Goal: Navigation & Orientation: Find specific page/section

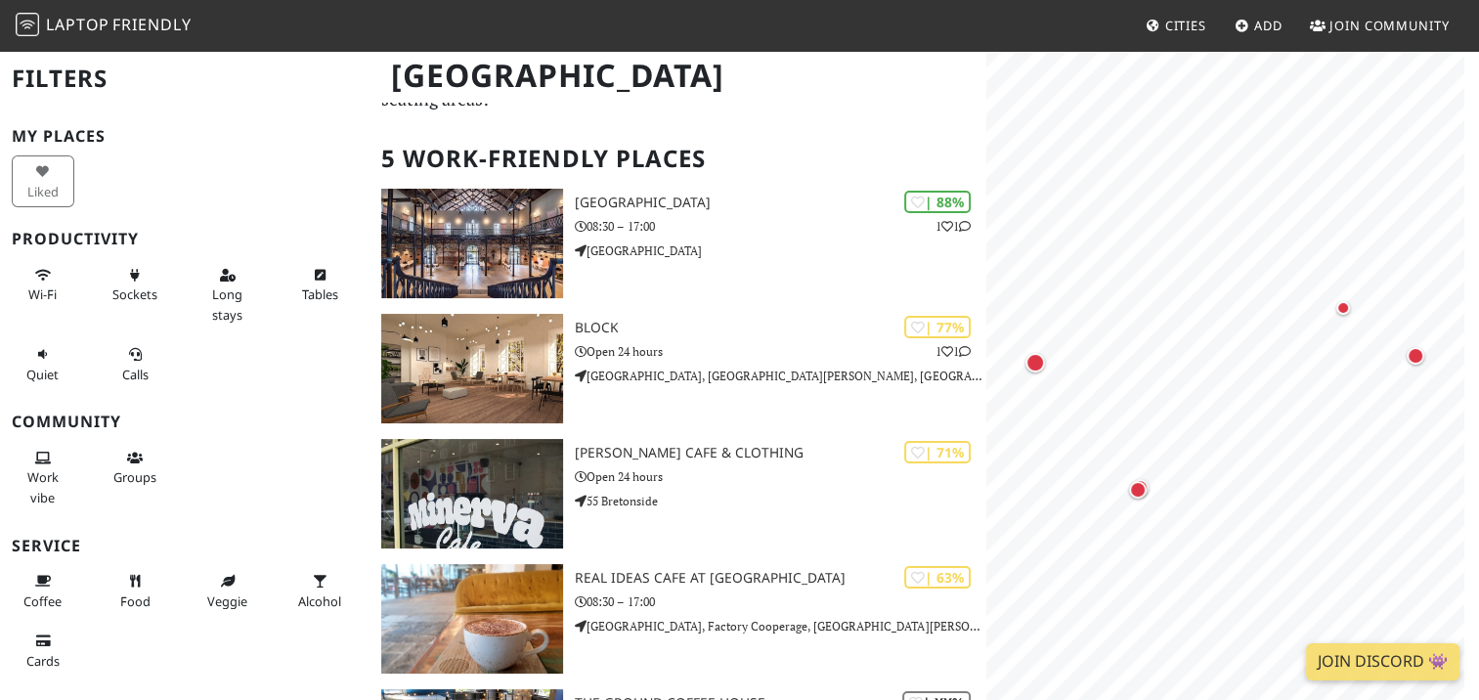
scroll to position [24, 0]
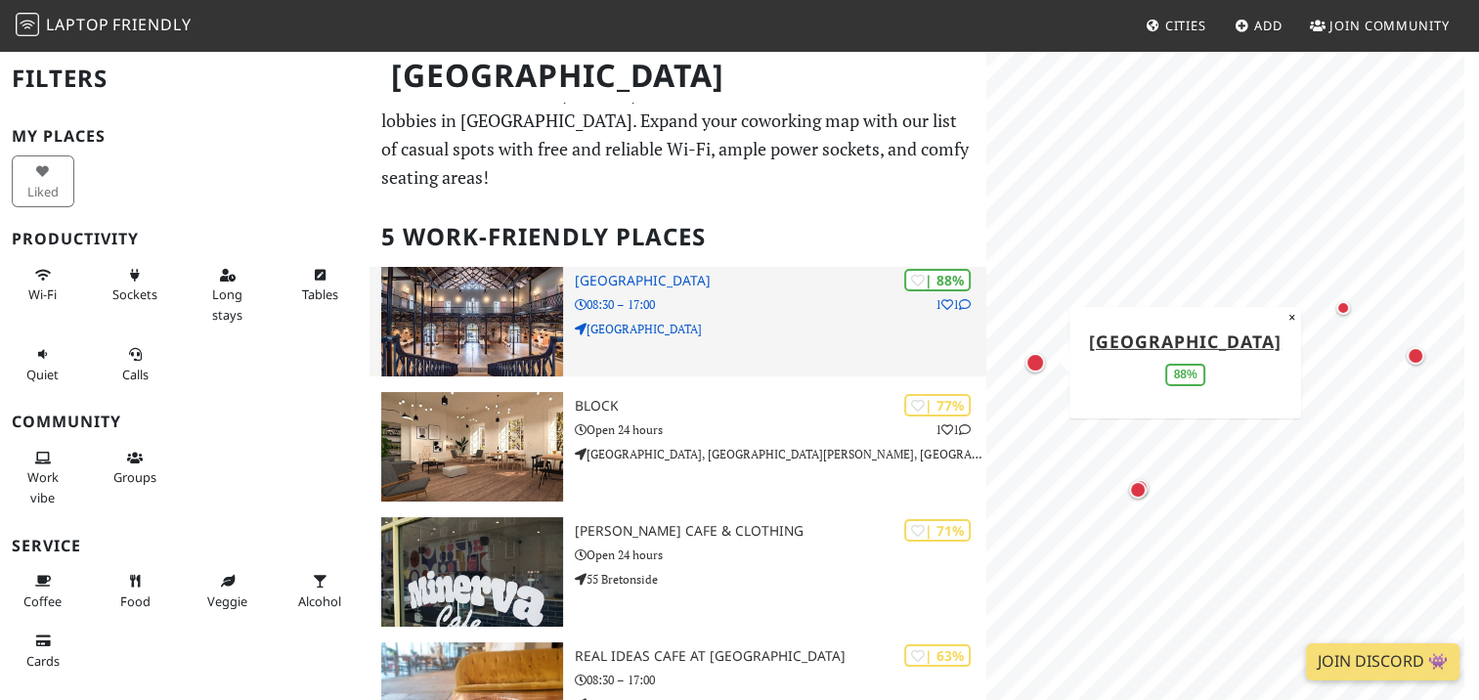
click at [508, 317] on img at bounding box center [472, 321] width 182 height 109
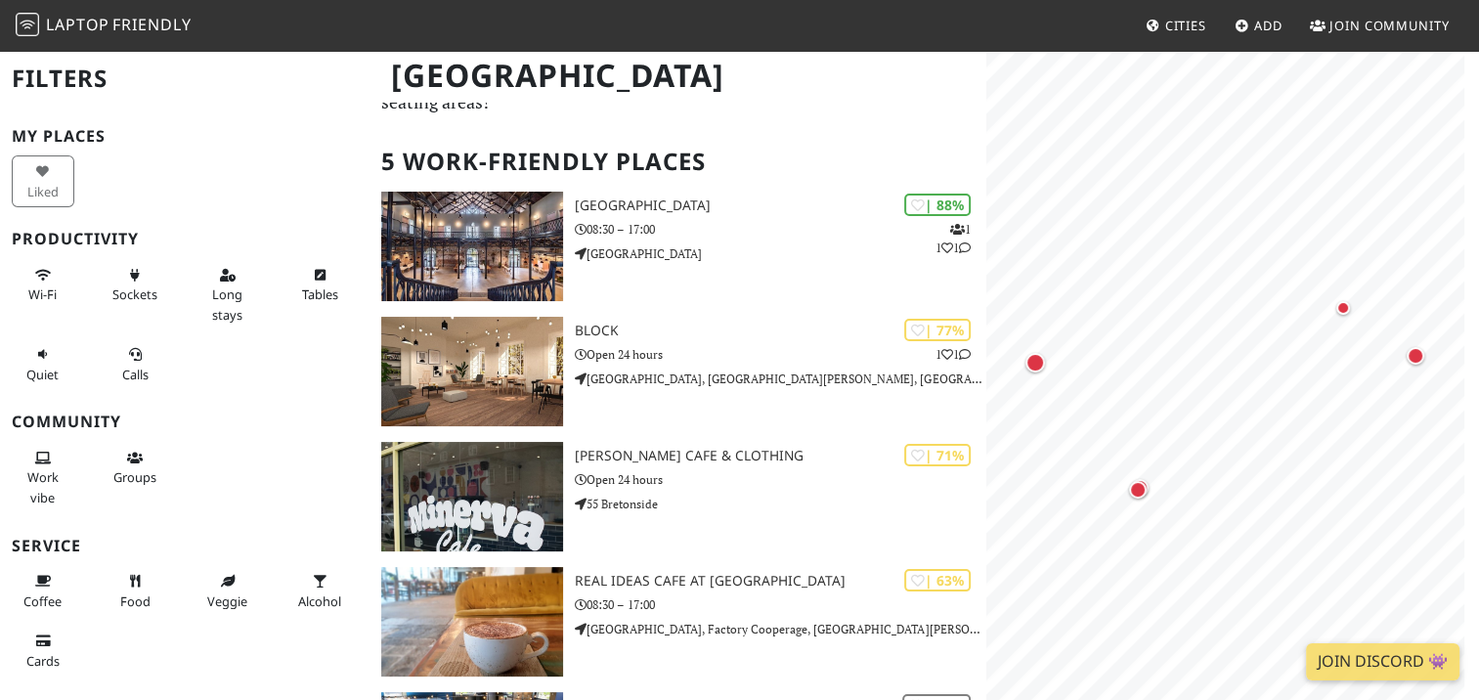
scroll to position [101, 0]
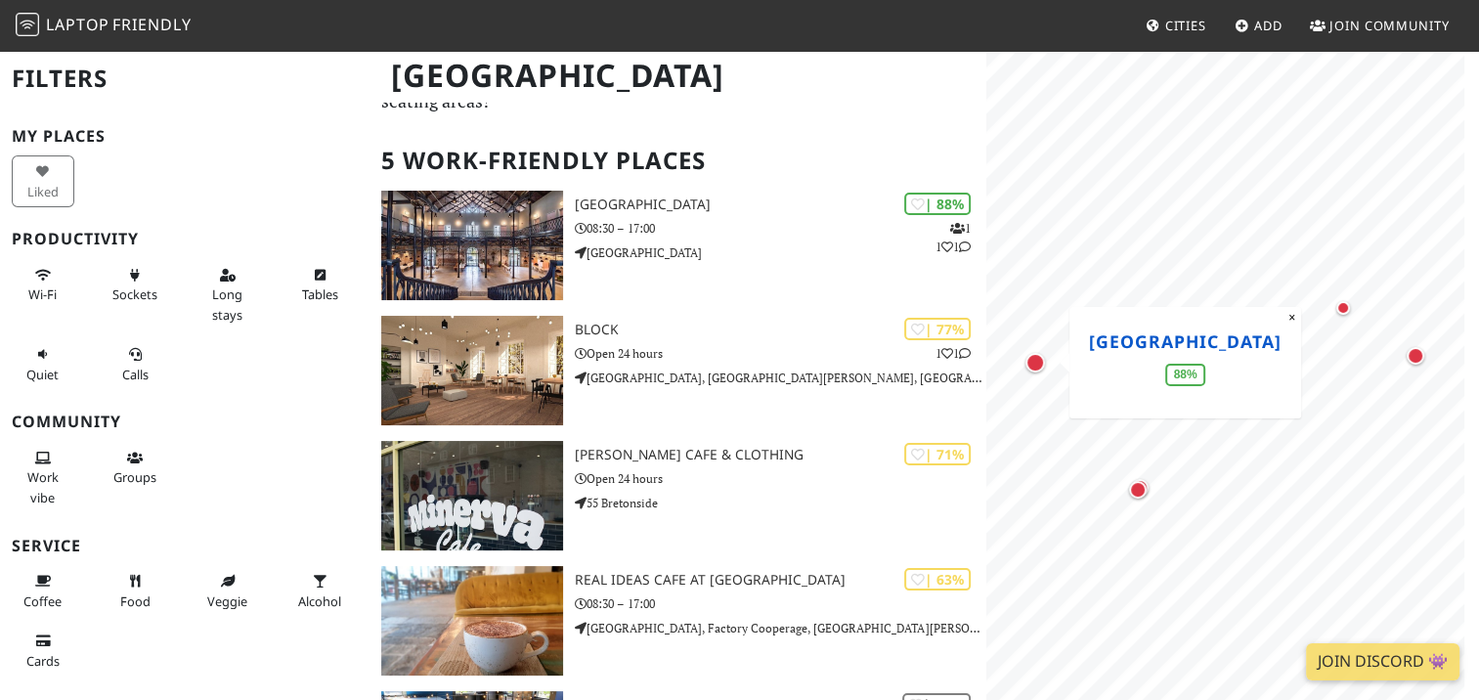
click at [1128, 334] on link "[GEOGRAPHIC_DATA]" at bounding box center [1185, 339] width 193 height 23
